Goal: Information Seeking & Learning: Learn about a topic

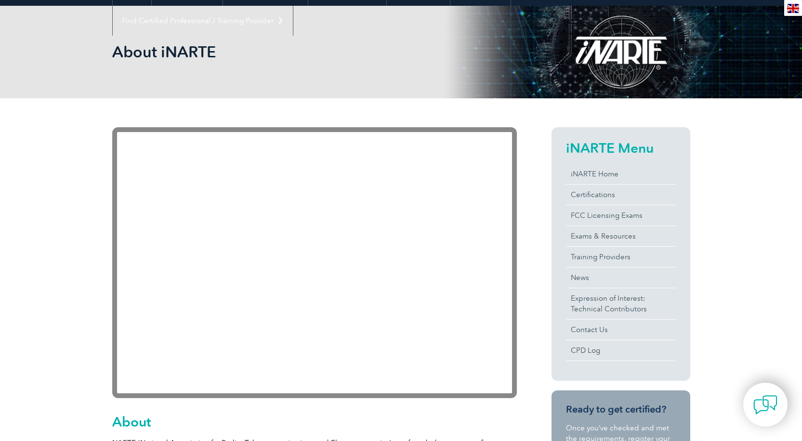
scroll to position [144, 0]
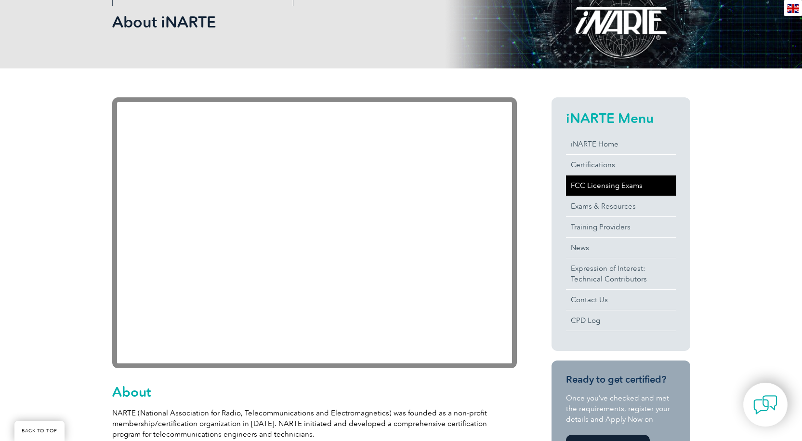
click at [609, 184] on link "FCC Licensing Exams" at bounding box center [621, 185] width 110 height 20
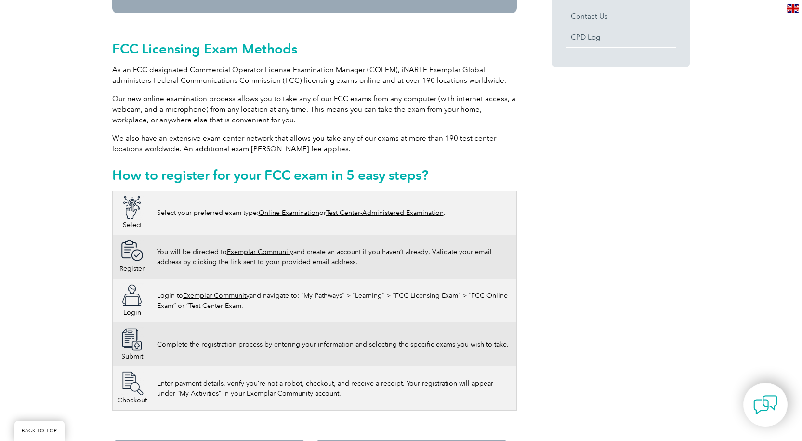
scroll to position [481, 0]
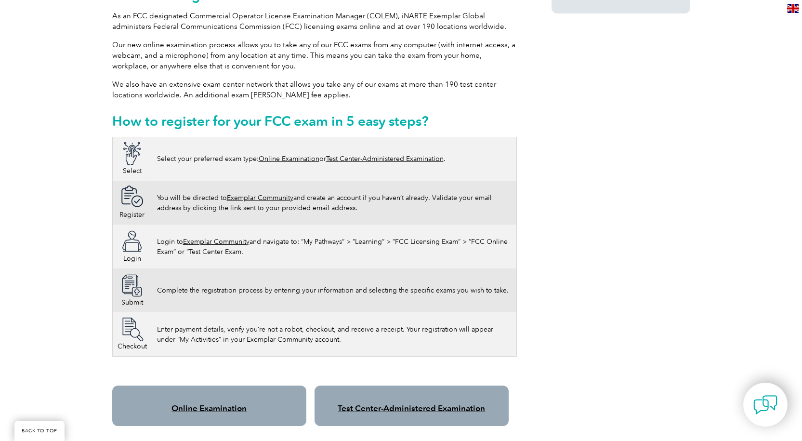
click at [299, 155] on link "Online Examination" at bounding box center [289, 159] width 61 height 8
